Goal: Find specific page/section: Find specific page/section

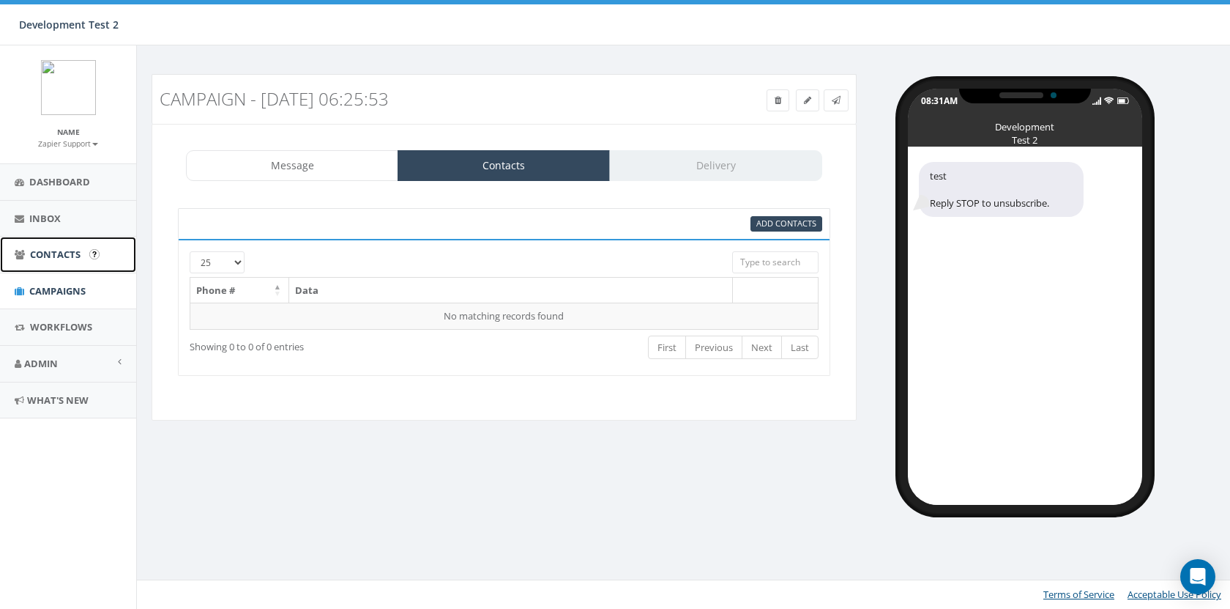
click at [35, 264] on link "Contacts" at bounding box center [68, 255] width 136 height 36
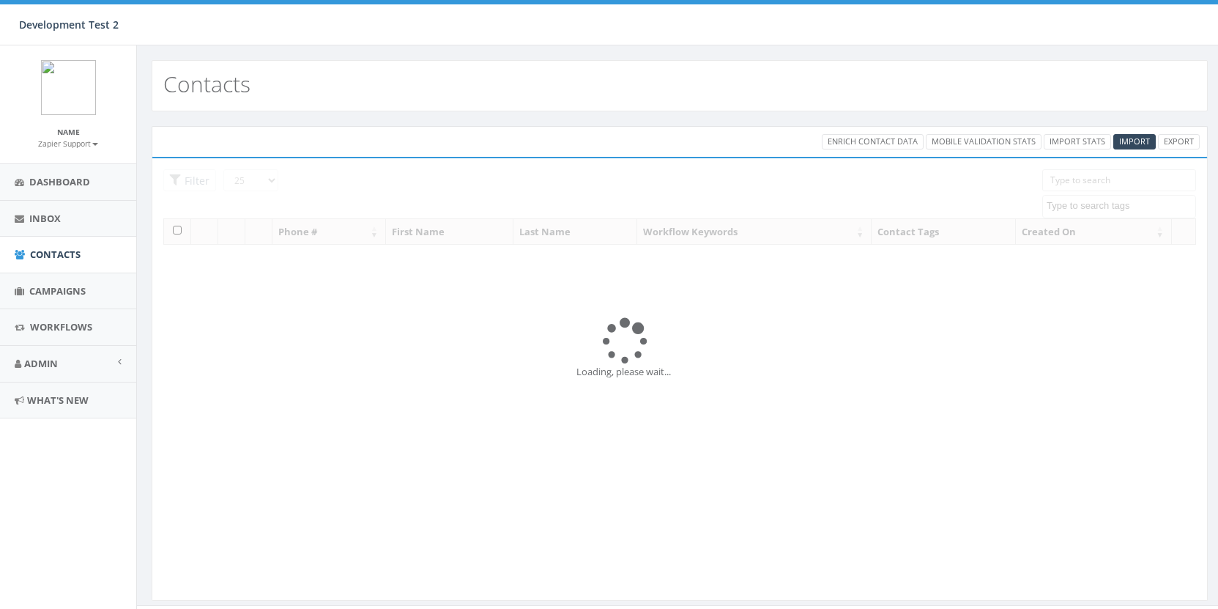
select select
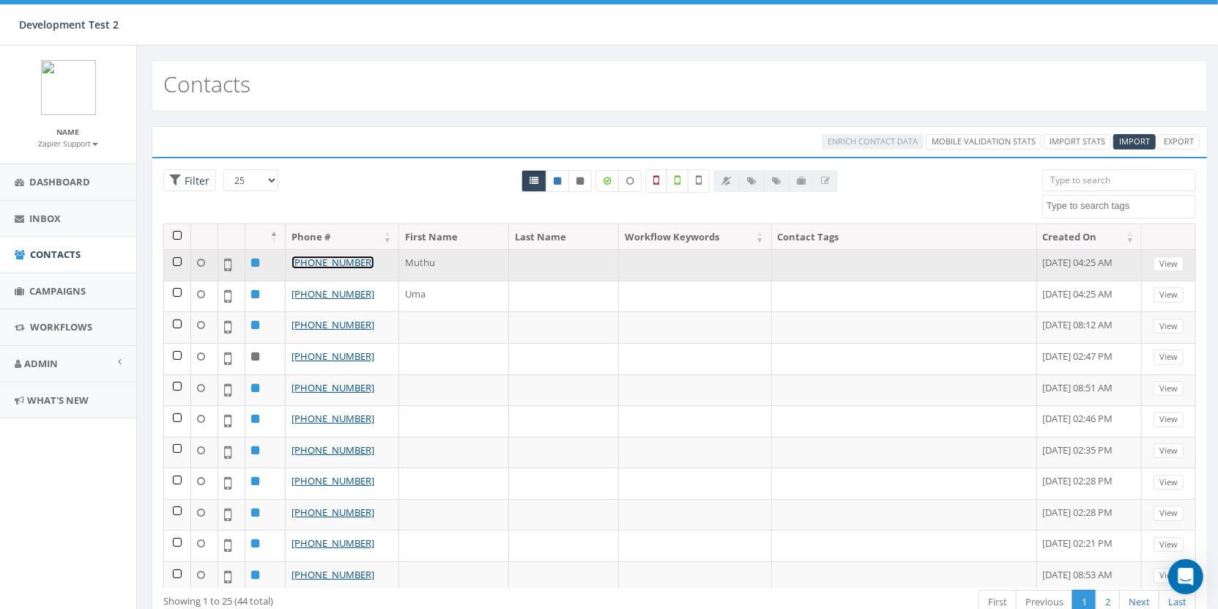
click at [329, 257] on link "[PHONE_NUMBER]" at bounding box center [332, 262] width 83 height 13
